Goal: Information Seeking & Learning: Learn about a topic

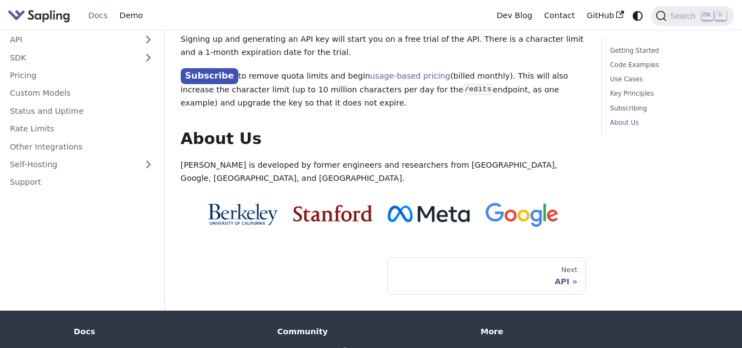
scroll to position [1012, 0]
